Goal: Use online tool/utility: Use online tool/utility

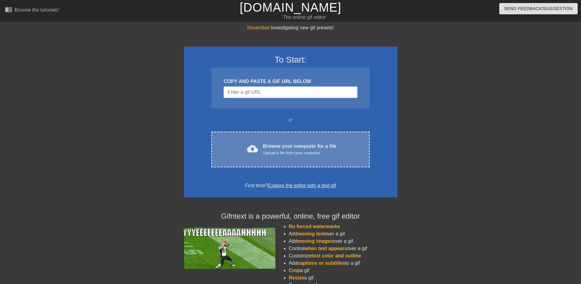
click at [296, 142] on div "cloud_upload Browse your computer for a file Upload a file from your computer C…" at bounding box center [290, 149] width 158 height 36
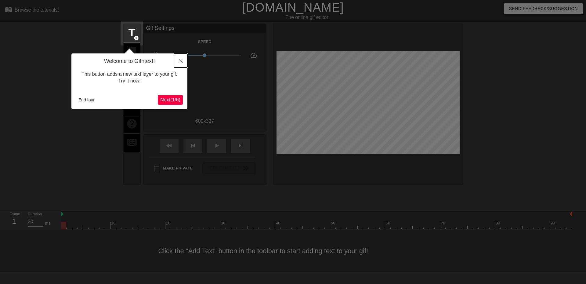
click at [183, 60] on button "Close" at bounding box center [180, 60] width 13 height 14
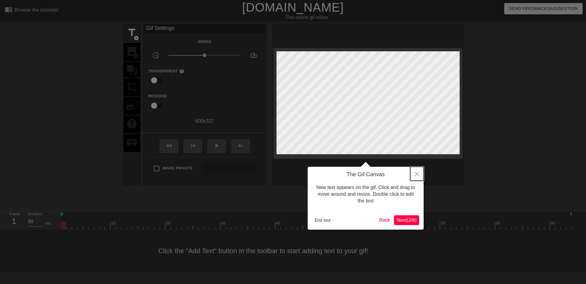
click at [416, 172] on icon "Close" at bounding box center [417, 174] width 4 height 4
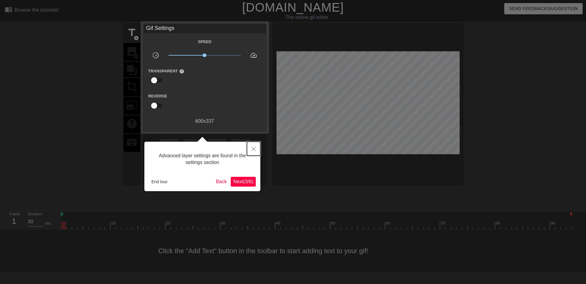
click at [254, 148] on icon "Close" at bounding box center [253, 149] width 4 height 4
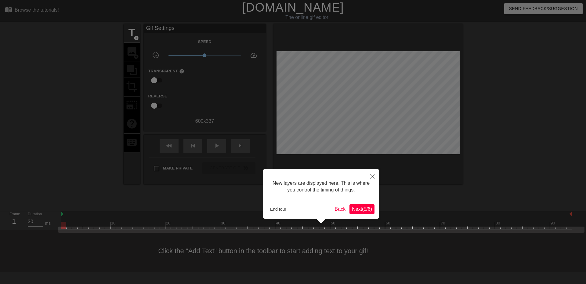
scroll to position [5, 0]
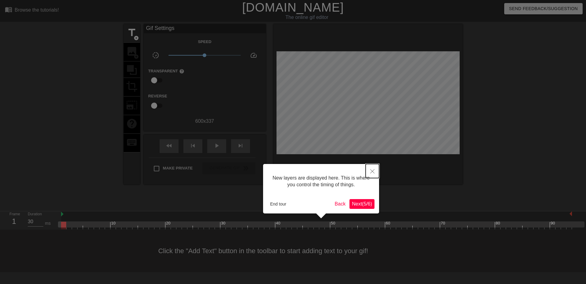
click at [372, 171] on icon "Close" at bounding box center [372, 171] width 4 height 4
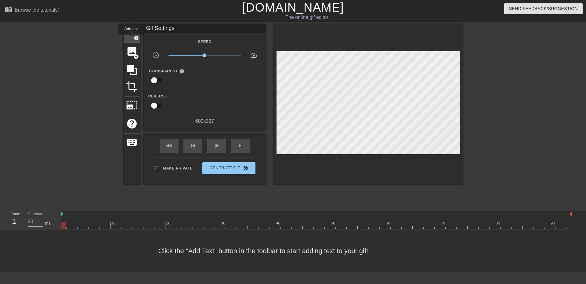
click at [130, 37] on span "title" at bounding box center [132, 33] width 12 height 12
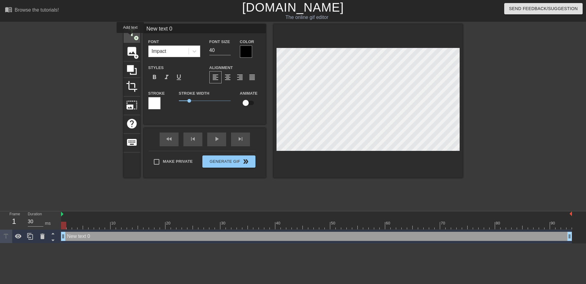
scroll to position [0, 0]
click at [199, 237] on div "New text 0 drag_handle drag_handle" at bounding box center [316, 236] width 511 height 9
drag, startPoint x: 176, startPoint y: 27, endPoint x: 131, endPoint y: 20, distance: 45.1
click at [131, 21] on div "menu_book Browse the tutorials! [DOMAIN_NAME] The online gif editor Send Feedba…" at bounding box center [293, 121] width 586 height 243
type input "[PERSON_NAME]"
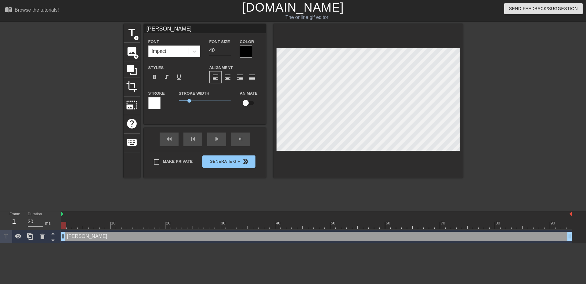
click at [246, 52] on div at bounding box center [246, 51] width 12 height 12
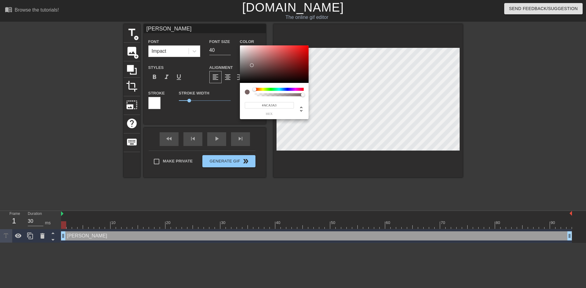
type input "#FFFFFF"
drag, startPoint x: 252, startPoint y: 65, endPoint x: 232, endPoint y: 41, distance: 31.0
click at [232, 41] on div "#FFFFFF hex" at bounding box center [293, 144] width 586 height 288
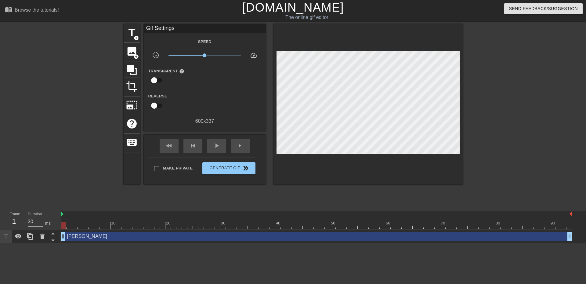
click at [161, 233] on div "[PERSON_NAME] drag_handle drag_handle" at bounding box center [316, 236] width 511 height 9
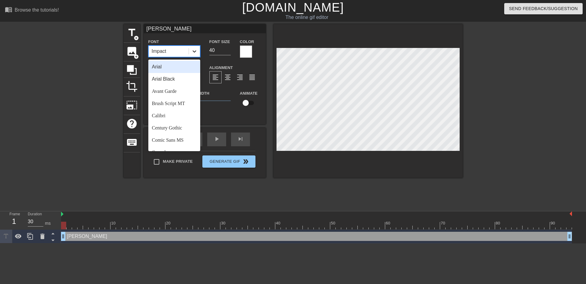
click at [198, 50] on div at bounding box center [194, 51] width 11 height 11
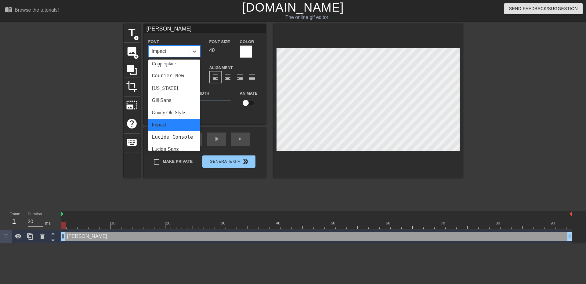
scroll to position [183, 0]
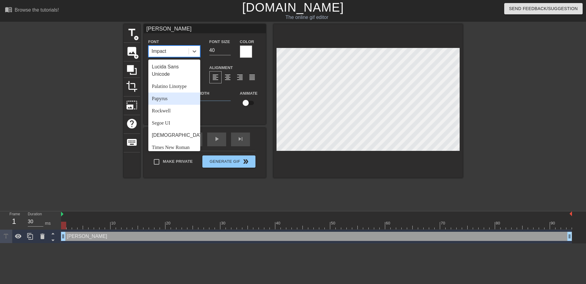
click at [173, 105] on div "Papyrus" at bounding box center [174, 98] width 52 height 12
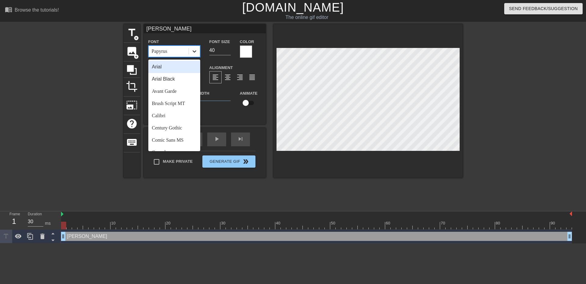
click at [196, 51] on icon at bounding box center [195, 51] width 4 height 2
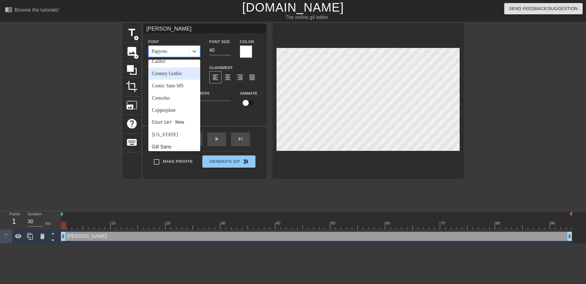
scroll to position [92, 0]
click at [178, 120] on div "Goudy Old Style" at bounding box center [174, 122] width 52 height 12
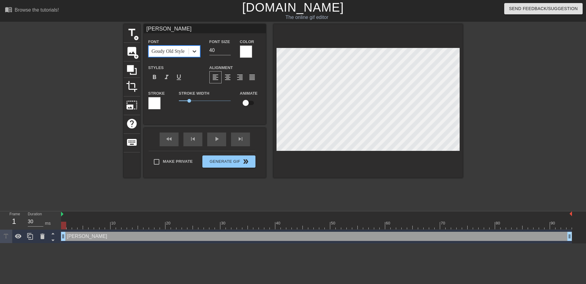
click at [196, 52] on icon at bounding box center [194, 51] width 6 height 6
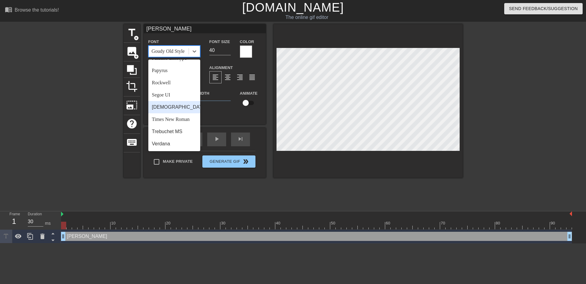
scroll to position [157, 0]
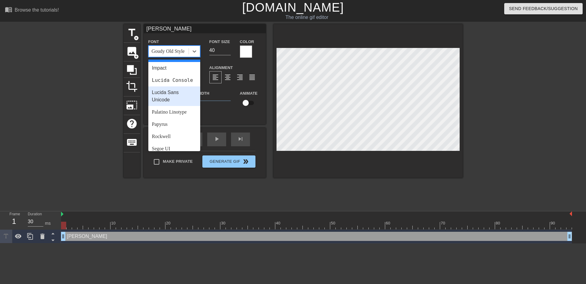
click at [180, 101] on div "Lucida Sans Unicode" at bounding box center [174, 96] width 52 height 20
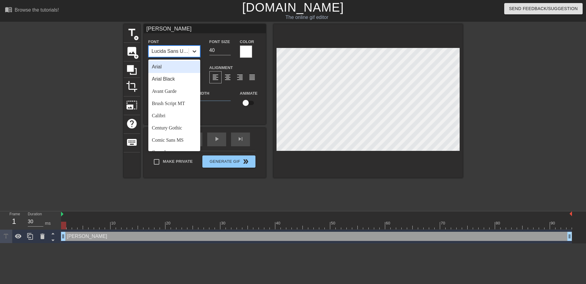
click at [193, 52] on icon at bounding box center [194, 51] width 6 height 6
click at [177, 131] on div "Trebuchet MS" at bounding box center [174, 131] width 52 height 12
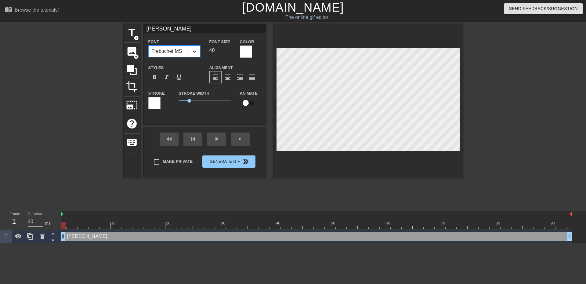
click at [198, 50] on div at bounding box center [194, 51] width 11 height 11
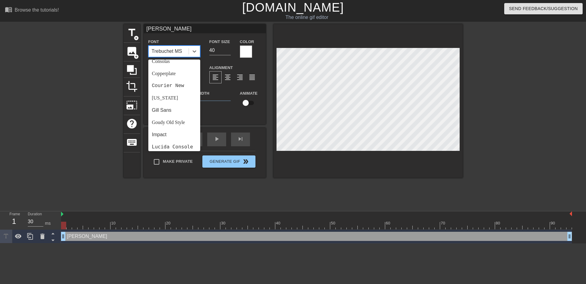
scroll to position [92, 0]
click at [175, 87] on div "Courier New" at bounding box center [174, 85] width 52 height 12
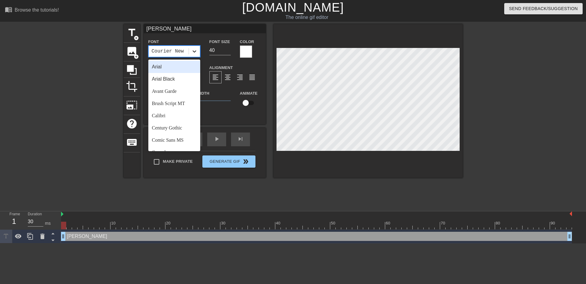
click at [197, 56] on div at bounding box center [194, 51] width 11 height 11
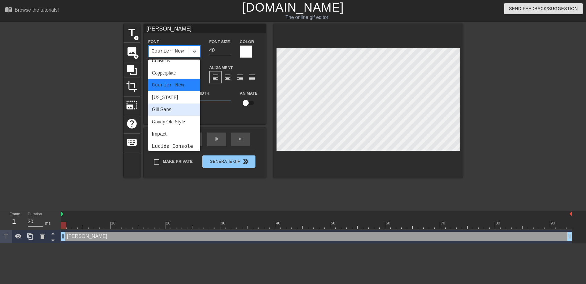
click at [177, 106] on div "Gill Sans" at bounding box center [174, 109] width 52 height 12
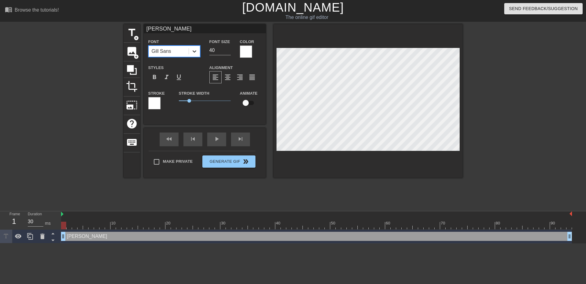
click at [193, 53] on icon at bounding box center [194, 51] width 6 height 6
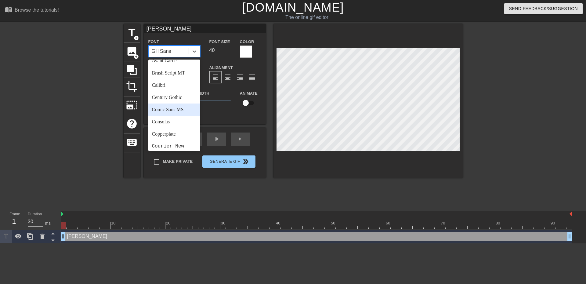
scroll to position [61, 0]
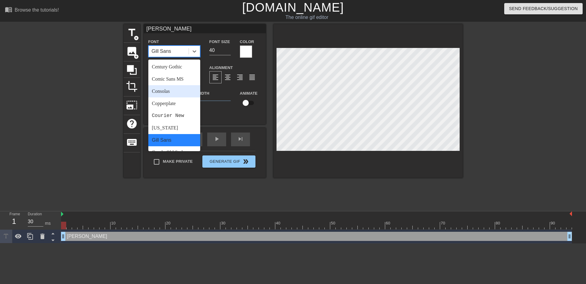
click at [177, 93] on div "Consolas" at bounding box center [174, 91] width 52 height 12
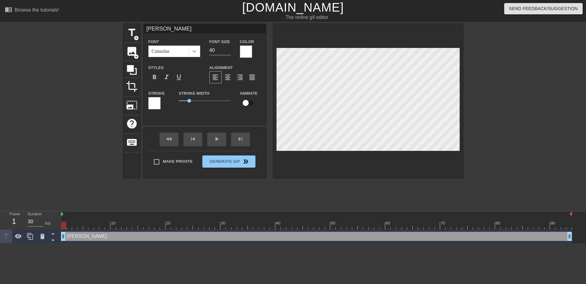
drag, startPoint x: 218, startPoint y: 51, endPoint x: 191, endPoint y: 48, distance: 27.0
click at [191, 48] on div "Font Consolas Font Size 40 Color" at bounding box center [205, 48] width 122 height 20
type input "30"
click at [337, 186] on div "title add_circle image add_circle crop photo_size_select_large help keyboard [P…" at bounding box center [293, 115] width 339 height 183
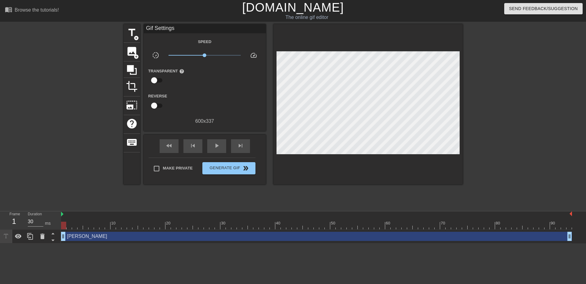
click at [228, 235] on div "[PERSON_NAME] drag_handle drag_handle" at bounding box center [316, 236] width 511 height 9
click at [131, 34] on span "title" at bounding box center [132, 33] width 12 height 12
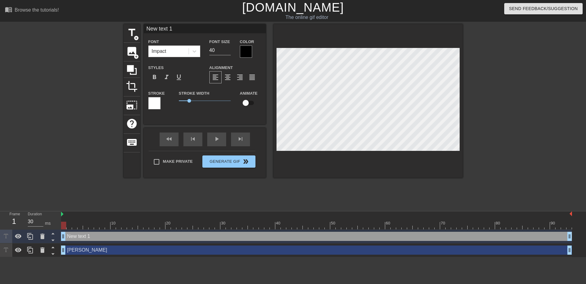
drag, startPoint x: 173, startPoint y: 27, endPoint x: 122, endPoint y: 27, distance: 50.3
click at [124, 27] on div "title add_circle image add_circle crop photo_size_select_large help keyboard Ne…" at bounding box center [293, 100] width 339 height 153
type input "Kapinha"
drag, startPoint x: 212, startPoint y: 50, endPoint x: 194, endPoint y: 48, distance: 18.4
click at [196, 49] on div "Font Impact Font Size 40 Color" at bounding box center [205, 48] width 122 height 20
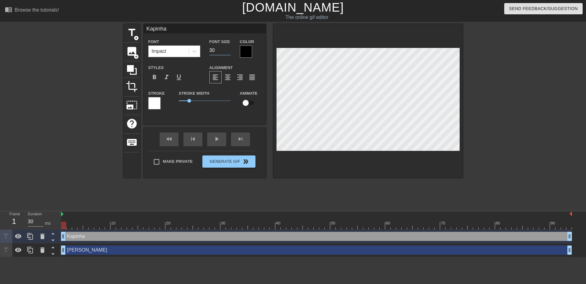
type input "30"
click at [243, 52] on div at bounding box center [246, 51] width 12 height 12
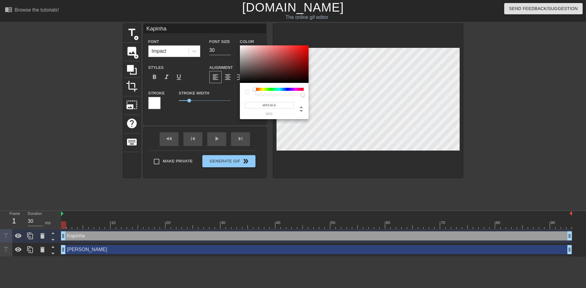
type input "#FFFFFF"
drag, startPoint x: 250, startPoint y: 62, endPoint x: 234, endPoint y: 45, distance: 23.3
click at [234, 45] on div "#FFFFFF hex" at bounding box center [293, 144] width 586 height 288
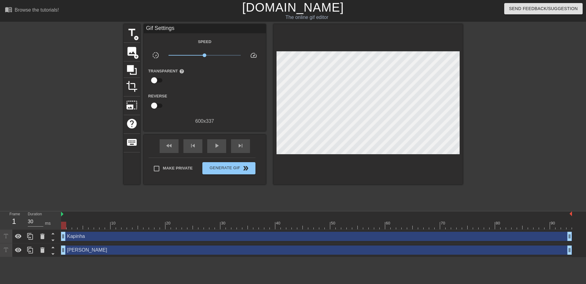
click at [180, 235] on div "Kapinha drag_handle drag_handle" at bounding box center [316, 236] width 511 height 9
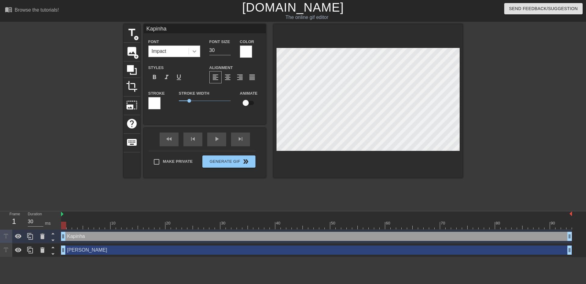
click at [196, 52] on icon at bounding box center [194, 51] width 6 height 6
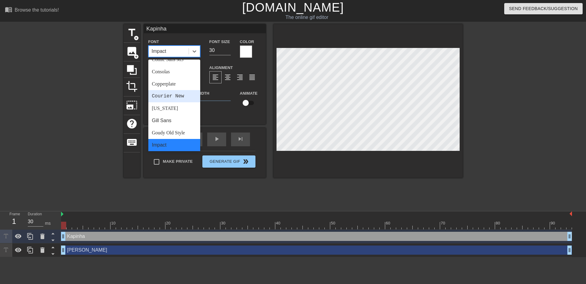
scroll to position [92, 0]
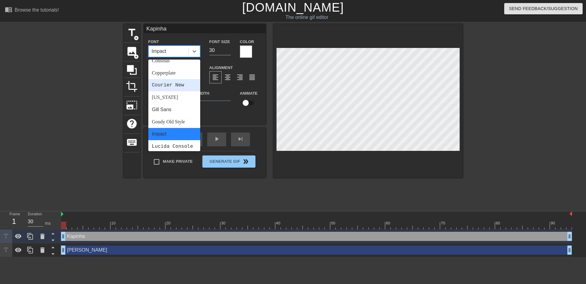
click at [182, 88] on div "Courier New" at bounding box center [174, 85] width 52 height 12
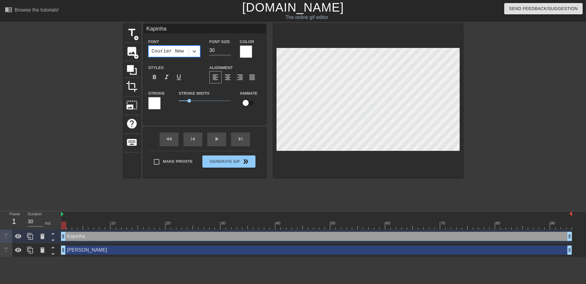
click at [169, 250] on div "[PERSON_NAME] drag_handle drag_handle" at bounding box center [316, 249] width 511 height 9
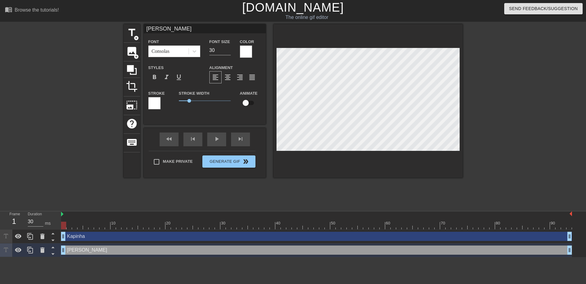
click at [171, 235] on div "Kapinha drag_handle drag_handle" at bounding box center [316, 236] width 511 height 9
type input "Kapinha"
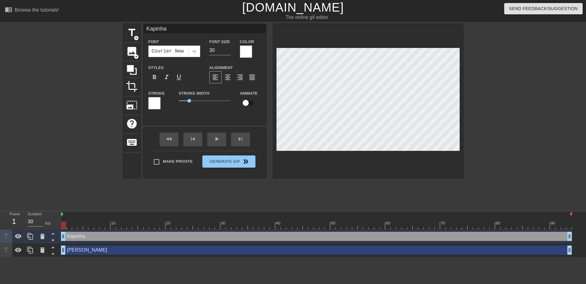
click at [193, 49] on icon at bounding box center [194, 51] width 6 height 6
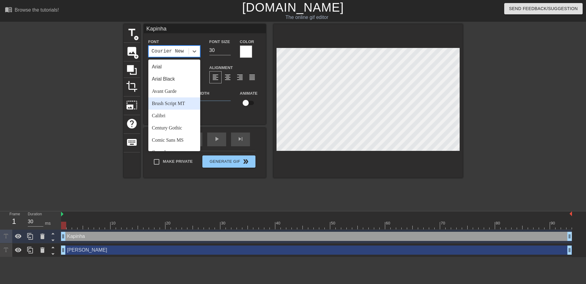
scroll to position [31, 0]
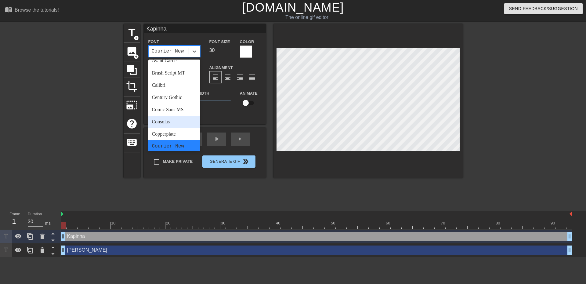
click at [179, 122] on div "Consolas" at bounding box center [174, 122] width 52 height 12
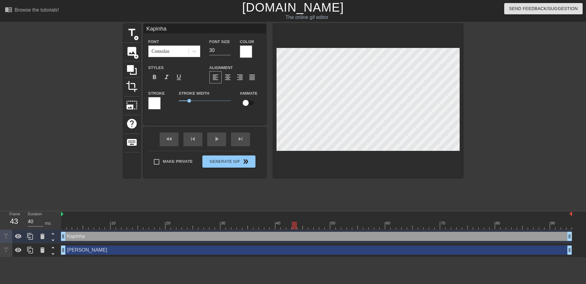
type input "30"
drag, startPoint x: 64, startPoint y: 225, endPoint x: 308, endPoint y: 230, distance: 243.2
click at [308, 230] on div "10 20 30 40 50 60 70 80 90 Kapinha drag_handle drag_handle [PERSON_NAME] drag_h…" at bounding box center [323, 234] width 525 height 46
click at [212, 250] on div "[PERSON_NAME] drag_handle drag_handle" at bounding box center [316, 249] width 511 height 9
type input "[PERSON_NAME]"
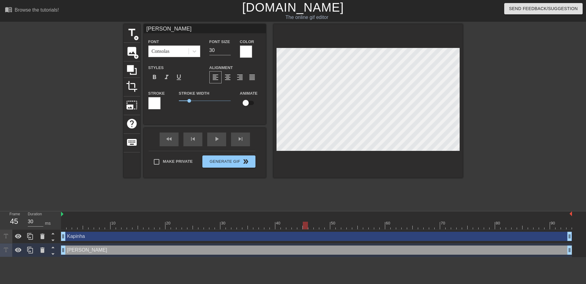
click at [355, 189] on div "title add_circle image add_circle crop photo_size_select_large help keyboard [P…" at bounding box center [293, 115] width 339 height 183
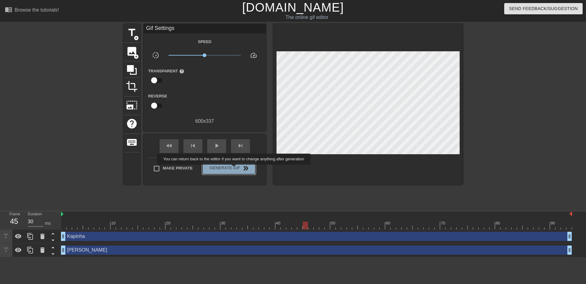
click at [234, 169] on span "Generate Gif double_arrow" at bounding box center [229, 167] width 48 height 7
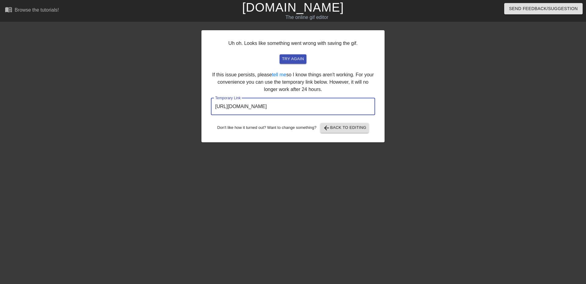
drag, startPoint x: 350, startPoint y: 108, endPoint x: 141, endPoint y: 96, distance: 209.0
click at [141, 97] on div "Uh oh. Looks like something went wrong with saving the gif. try again If this i…" at bounding box center [293, 115] width 586 height 183
